Goal: Transaction & Acquisition: Register for event/course

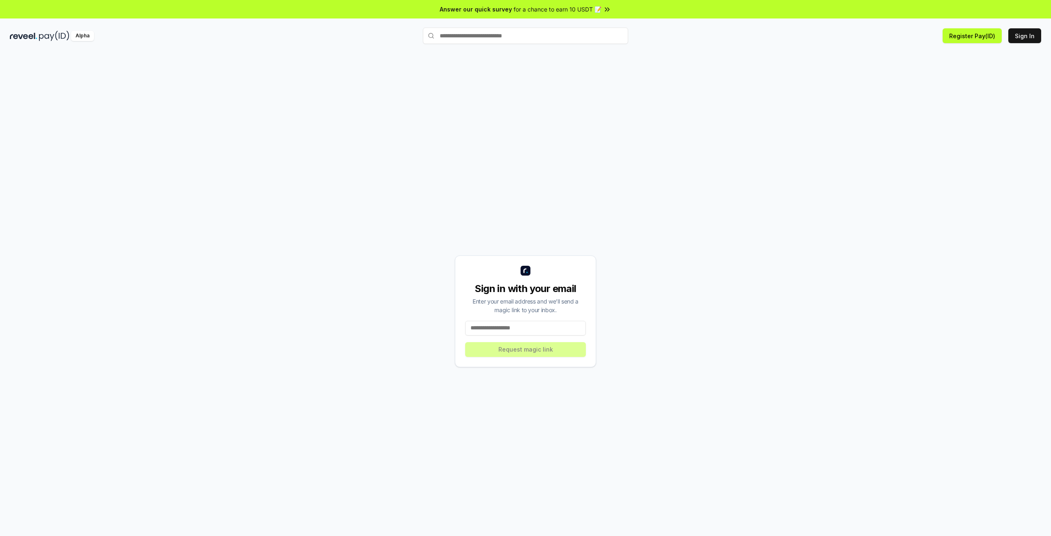
click at [517, 329] on input at bounding box center [525, 328] width 121 height 15
click at [980, 40] on button "Register Pay(ID)" at bounding box center [972, 35] width 59 height 15
click at [1027, 34] on button "Sign In" at bounding box center [1024, 35] width 33 height 15
click at [494, 327] on input at bounding box center [525, 328] width 121 height 15
paste input "**********"
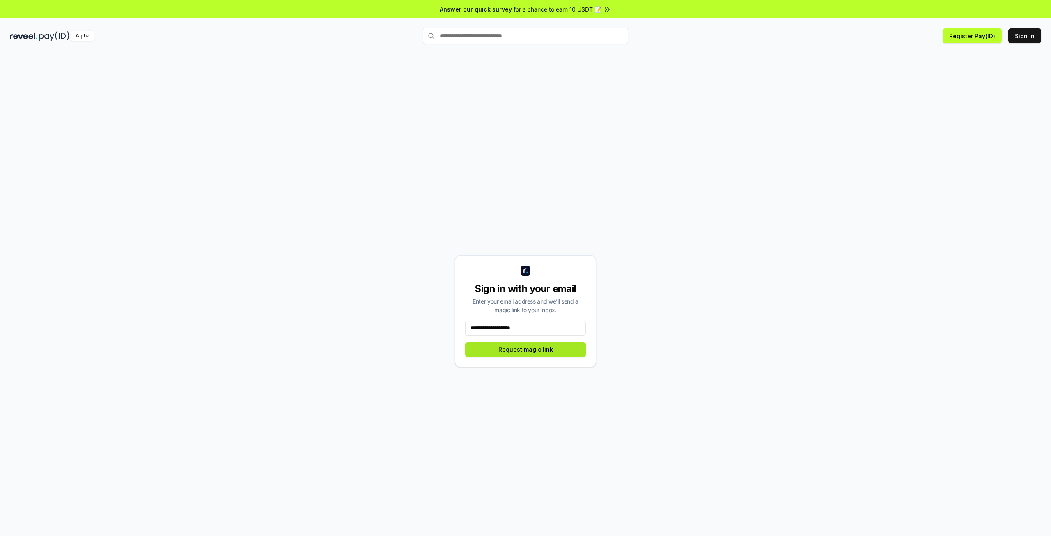
type input "**********"
click at [564, 356] on button "Request magic link" at bounding box center [525, 349] width 121 height 15
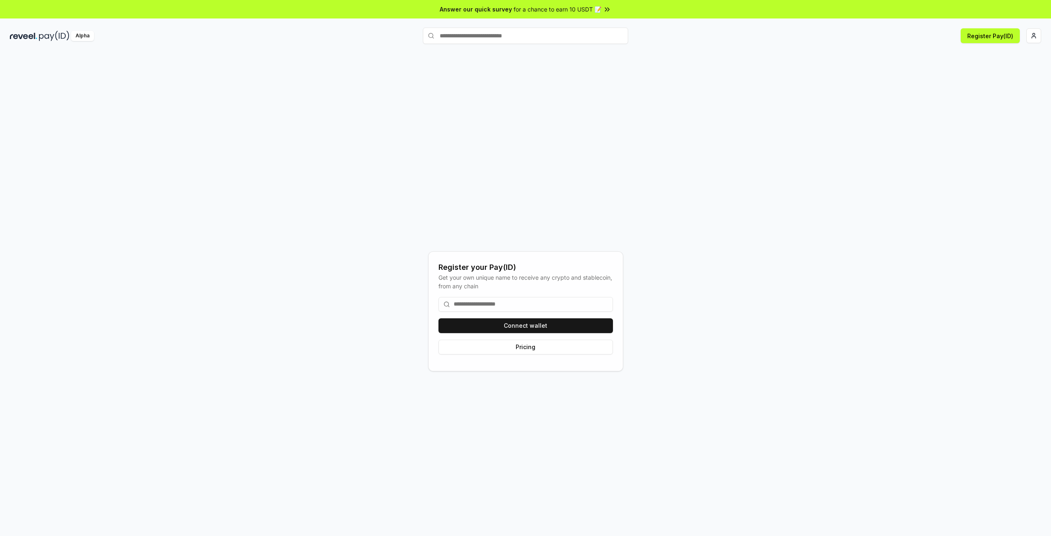
click at [467, 303] on input at bounding box center [526, 304] width 175 height 15
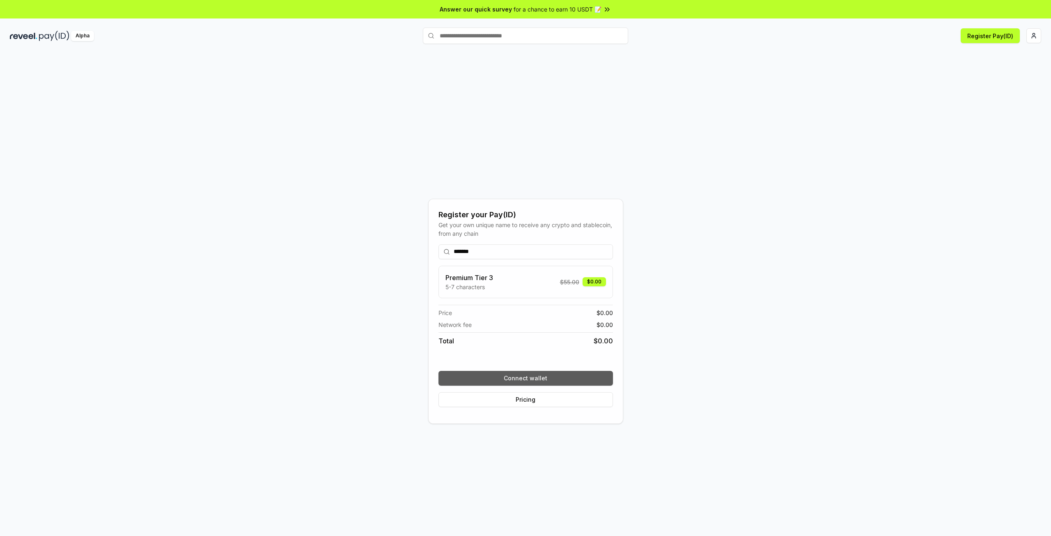
type input "*******"
click at [545, 380] on button "Connect wallet" at bounding box center [526, 378] width 175 height 15
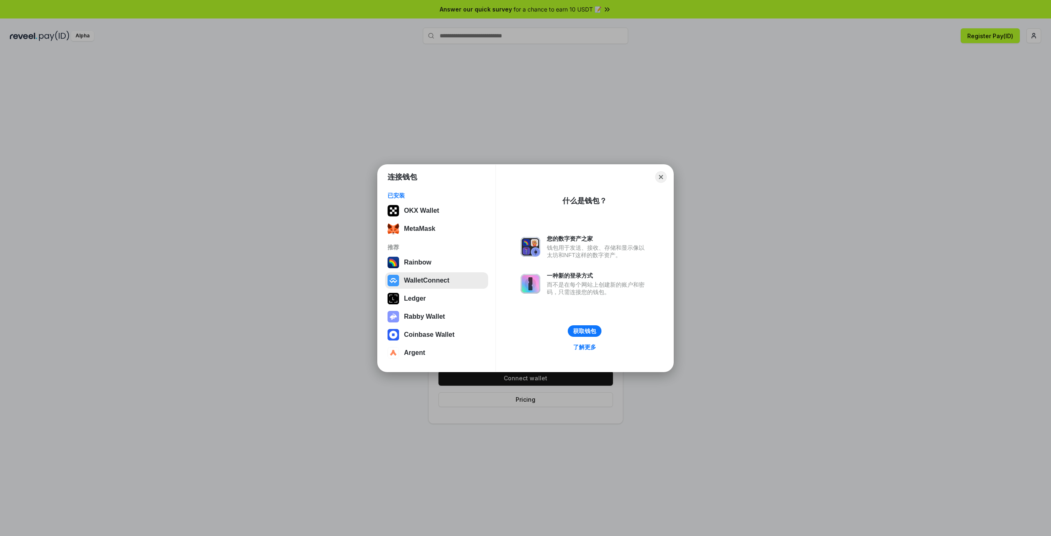
click at [433, 280] on button "WalletConnect" at bounding box center [436, 280] width 103 height 16
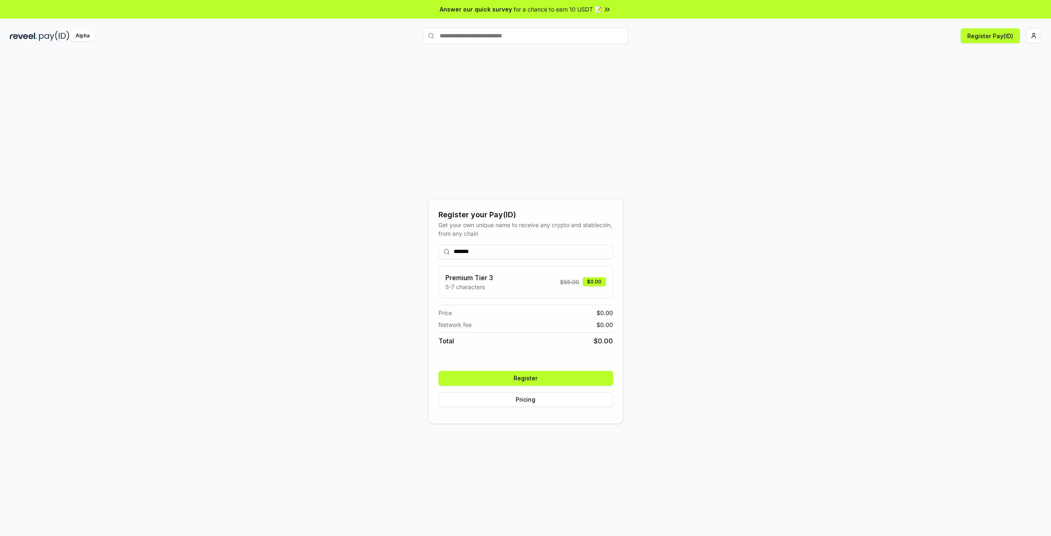
click at [543, 376] on button "Register" at bounding box center [526, 378] width 175 height 15
click at [606, 9] on icon at bounding box center [606, 8] width 2 height 3
click at [1036, 37] on html "Answer our quick survey for a chance to earn 10 USDT 📝 Alpha Register Pay(ID) R…" at bounding box center [525, 268] width 1051 height 536
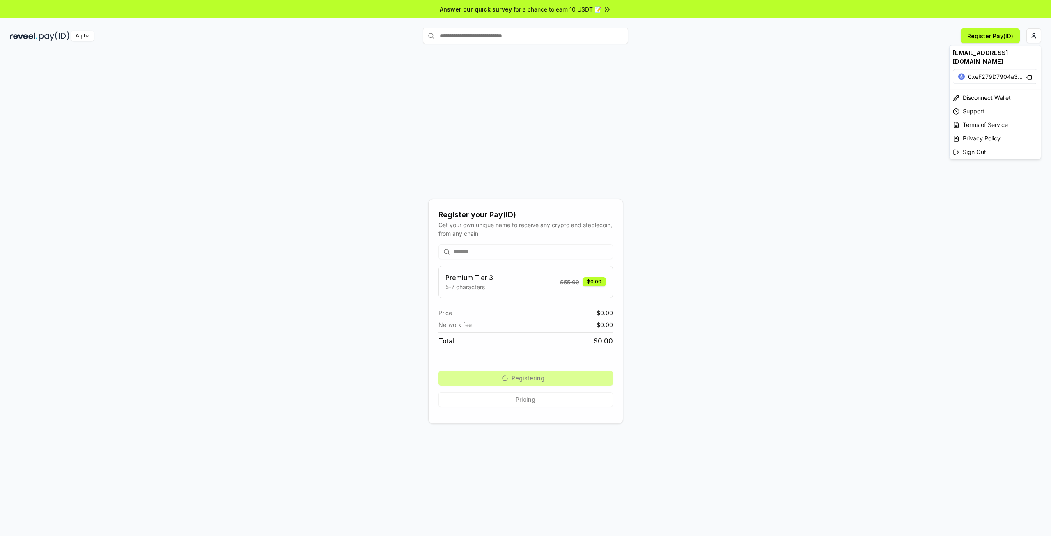
drag, startPoint x: 770, startPoint y: 225, endPoint x: 637, endPoint y: 79, distance: 197.1
click at [767, 216] on html "Answer our quick survey for a chance to earn 10 USDT 📝 Alpha Register Pay(ID) R…" at bounding box center [525, 268] width 1051 height 536
click at [664, 180] on div "Register your Pay(ID) Get your own unique name to receive any crypto and stable…" at bounding box center [525, 311] width 1031 height 496
click at [1034, 34] on html "Answer our quick survey for a chance to earn 10 USDT 📝 Alpha Register Pay(ID) R…" at bounding box center [525, 268] width 1051 height 536
click at [766, 207] on html "Answer our quick survey for a chance to earn 10 USDT 📝 Alpha Register Pay(ID) R…" at bounding box center [525, 268] width 1051 height 536
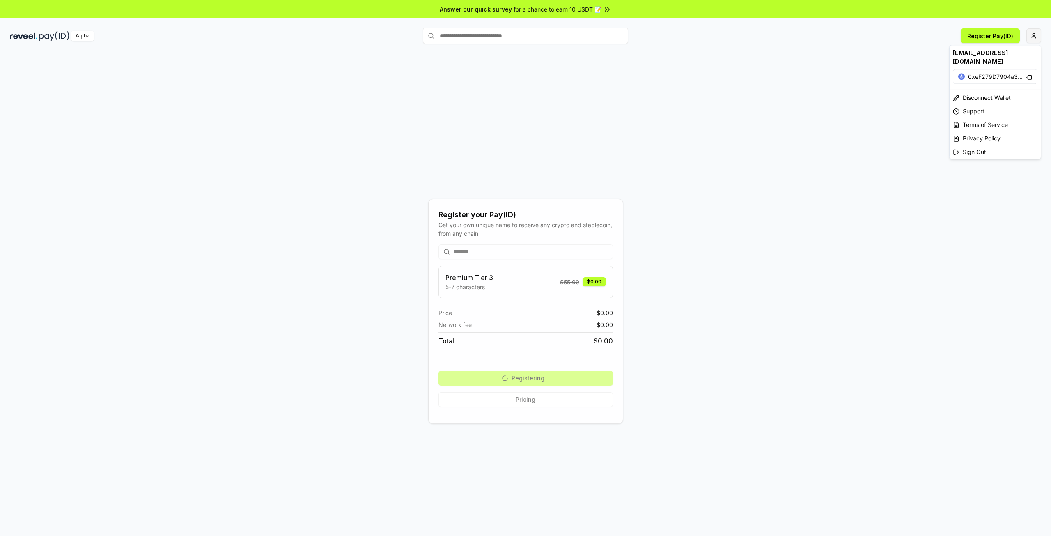
click at [1037, 40] on html "Answer our quick survey for a chance to earn 10 USDT 📝 Alpha Register Pay(ID) R…" at bounding box center [525, 268] width 1051 height 536
drag, startPoint x: 692, startPoint y: 174, endPoint x: 607, endPoint y: 127, distance: 97.0
click at [693, 172] on html "Answer our quick survey for a chance to earn 10 USDT 📝 Alpha Register Pay(ID) R…" at bounding box center [525, 268] width 1051 height 536
